Goal: Task Accomplishment & Management: Use online tool/utility

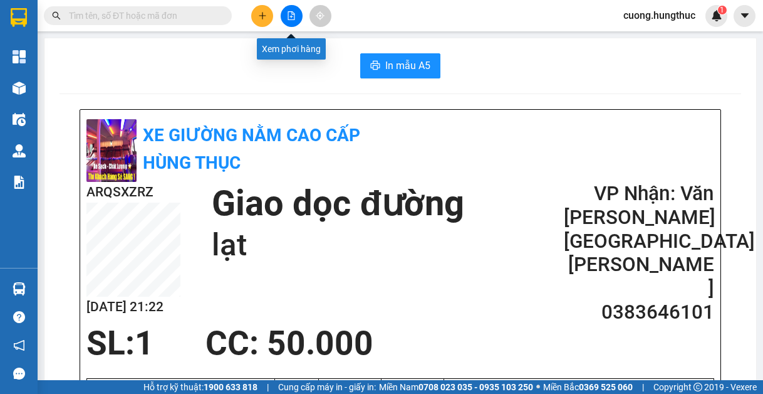
click at [286, 21] on button at bounding box center [292, 16] width 22 height 22
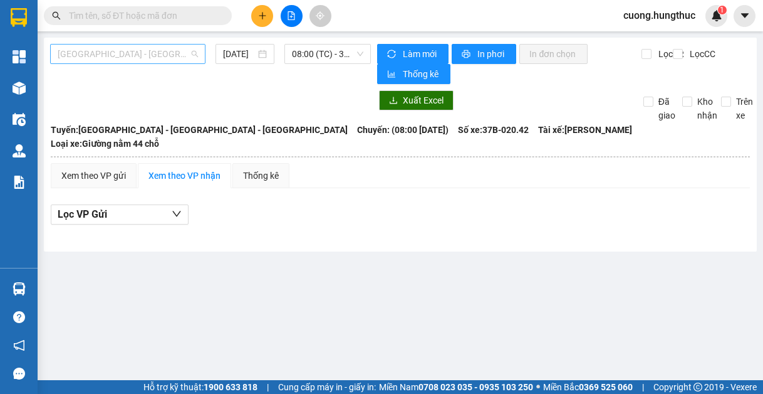
click at [130, 52] on span "[GEOGRAPHIC_DATA] - [GEOGRAPHIC_DATA] - [GEOGRAPHIC_DATA]" at bounding box center [128, 53] width 140 height 19
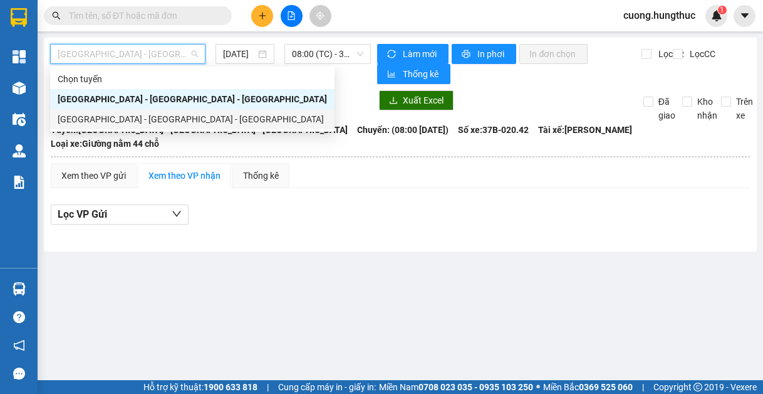
click at [111, 125] on div "[GEOGRAPHIC_DATA] - [GEOGRAPHIC_DATA] - [GEOGRAPHIC_DATA]" at bounding box center [192, 119] width 269 height 14
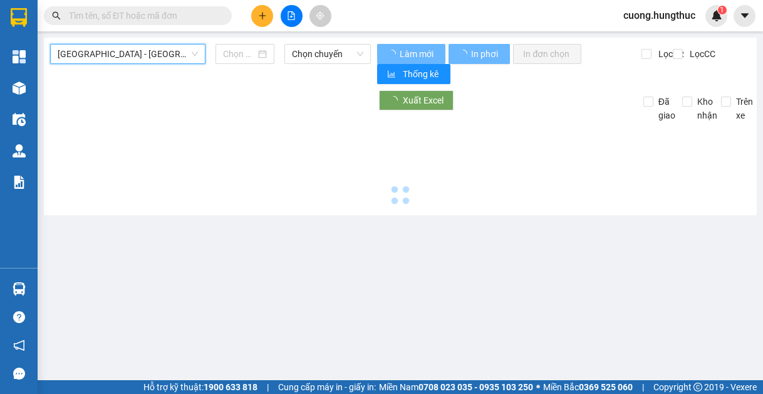
type input "[DATE]"
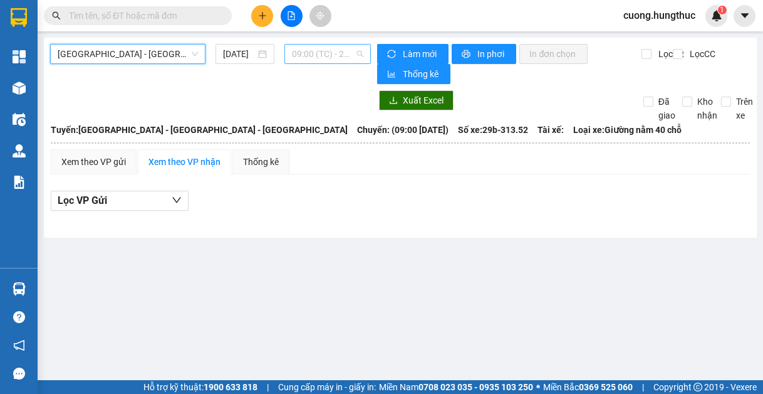
click at [323, 59] on span "09:00 (TC) - 29b-313.52" at bounding box center [327, 53] width 71 height 19
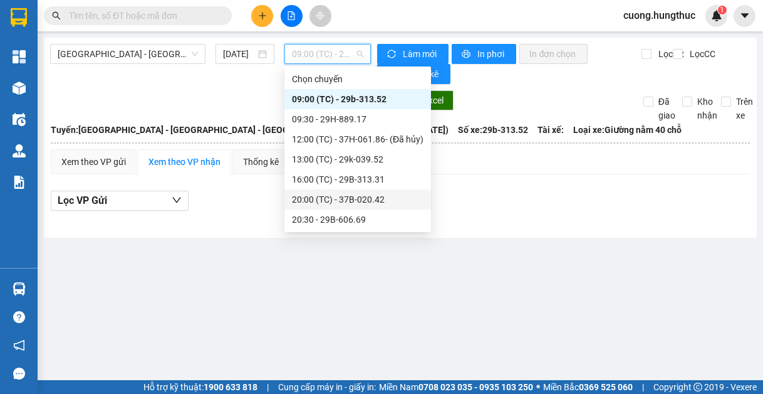
click at [338, 199] on div "20:00 (TC) - 37B-020.42" at bounding box center [358, 199] width 132 height 14
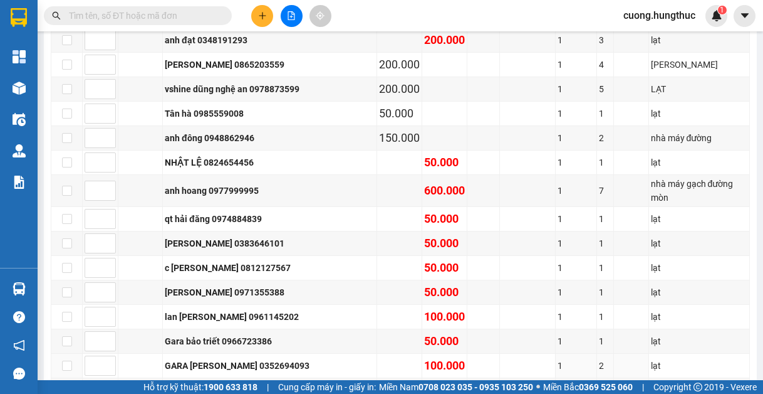
scroll to position [491, 0]
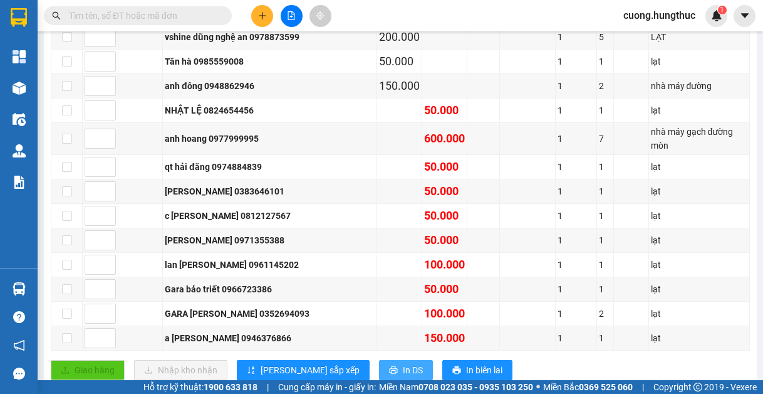
click at [403, 363] on span "In DS" at bounding box center [413, 370] width 20 height 14
